Goal: Transaction & Acquisition: Purchase product/service

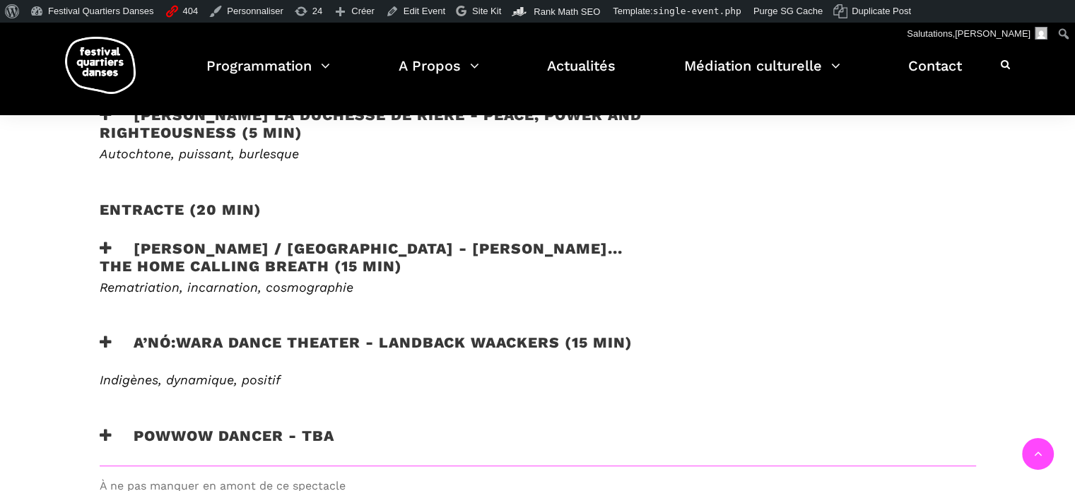
scroll to position [848, 0]
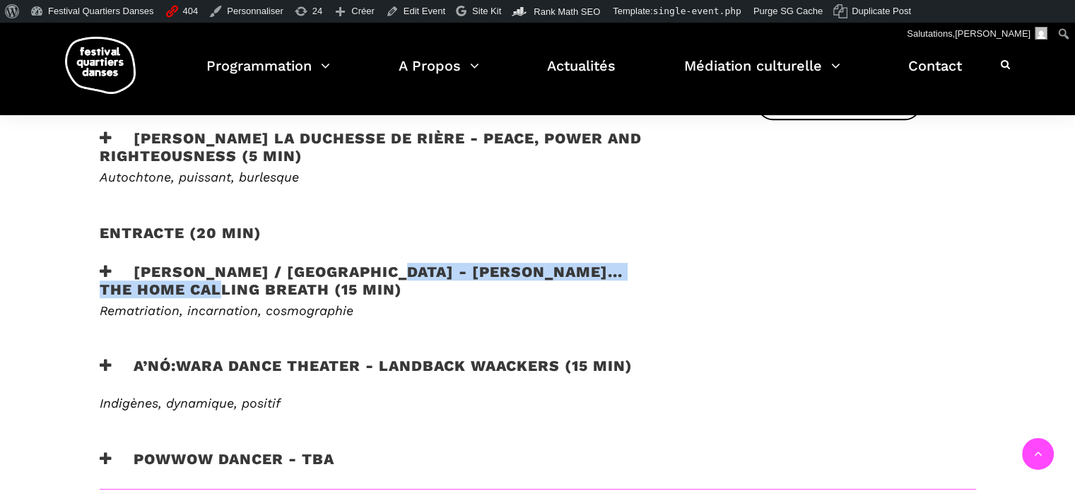
drag, startPoint x: 385, startPoint y: 247, endPoint x: 240, endPoint y: 263, distance: 146.5
click at [240, 263] on h3 "Victoria Hunt / Australie - HAU KĀINGA... the home calling breath (15 min)" at bounding box center [378, 280] width 557 height 35
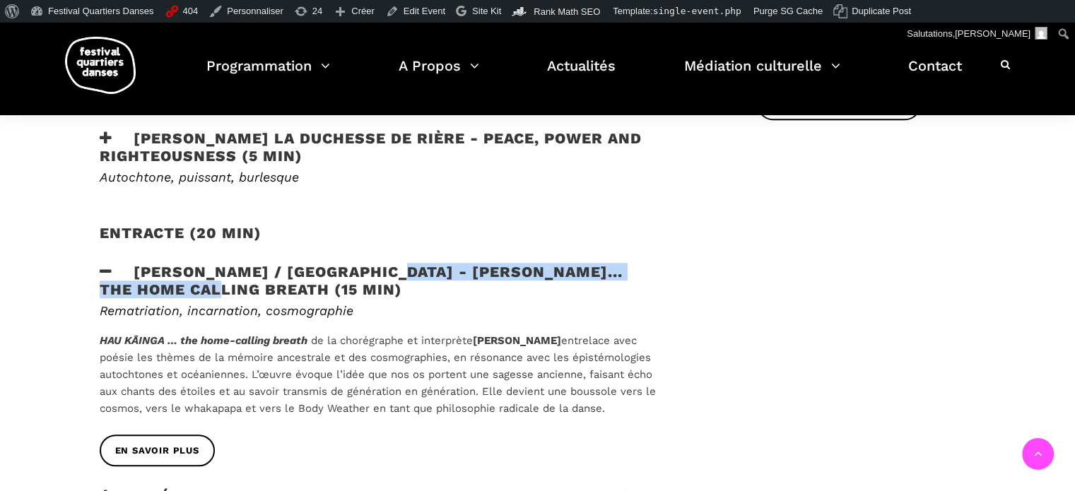
copy h3 "HAU KĀINGA... the home calling breath"
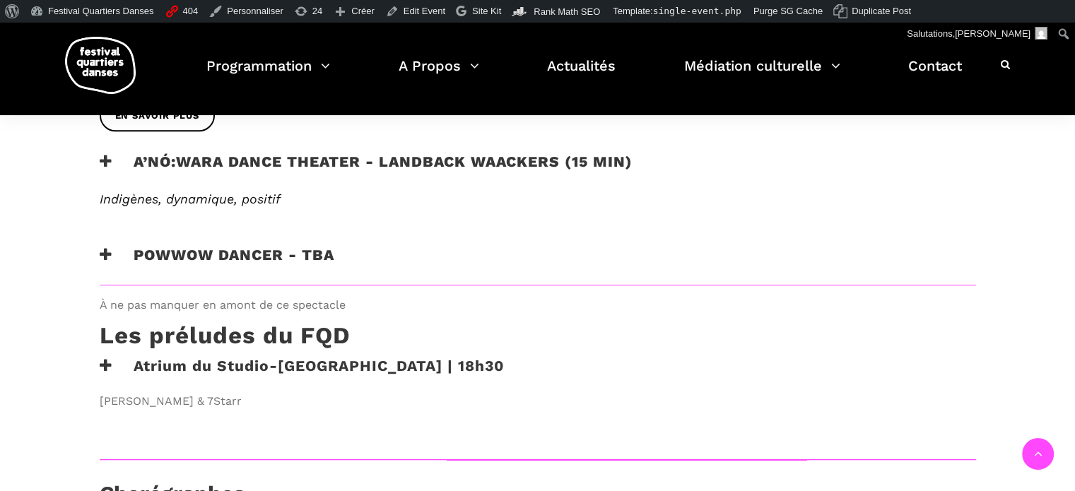
scroll to position [1131, 0]
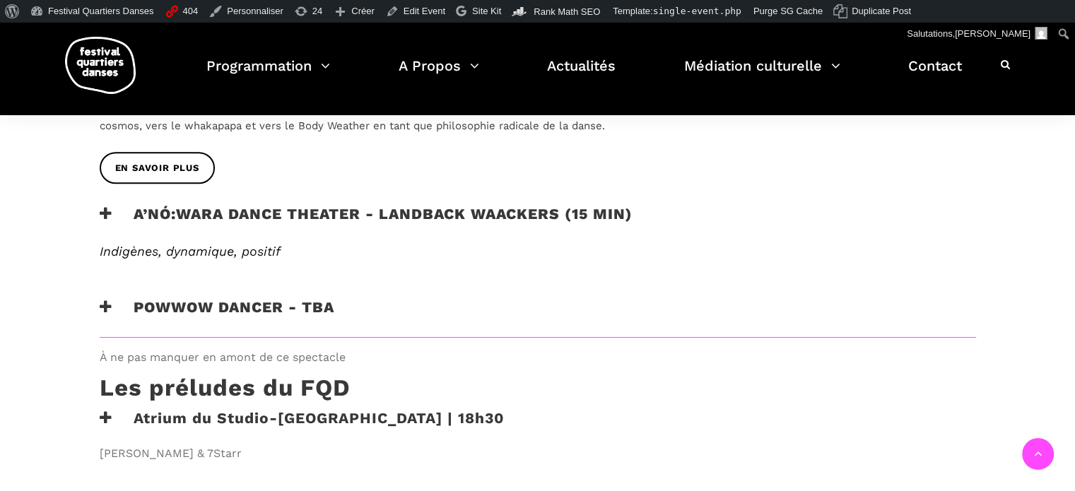
click at [302, 205] on h3 "A’nó:wara Dance Theater - Landback Waackers (15 min)" at bounding box center [366, 222] width 533 height 35
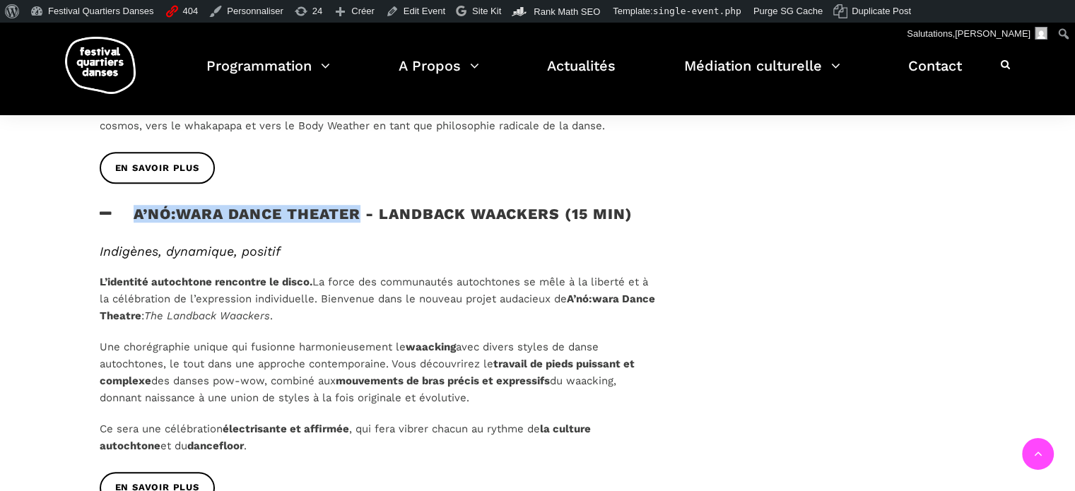
drag, startPoint x: 360, startPoint y: 190, endPoint x: 137, endPoint y: 198, distance: 222.8
click at [137, 205] on h3 "A’nó:wara Dance Theater - Landback Waackers (15 min)" at bounding box center [366, 222] width 533 height 35
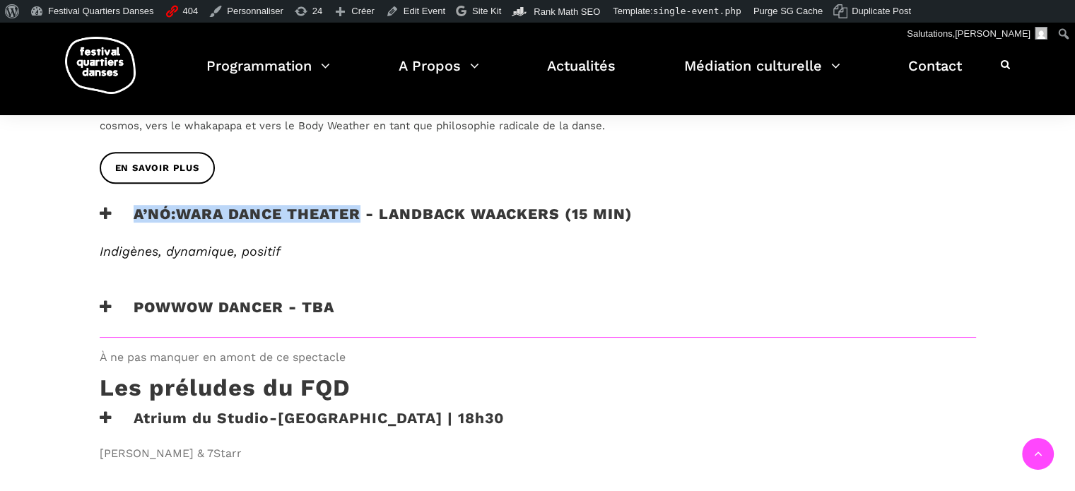
copy h3 "A’nó:wara Dance Theater"
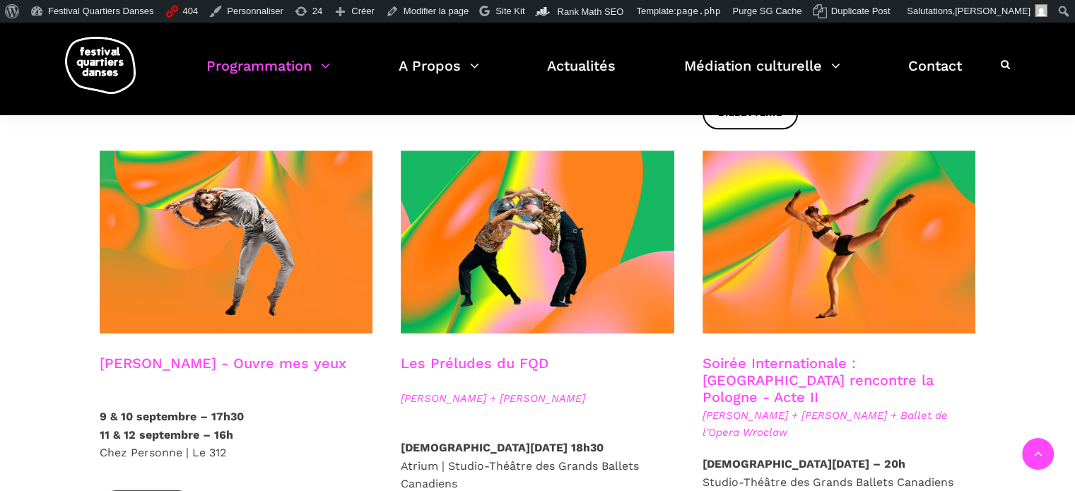
scroll to position [1156, 0]
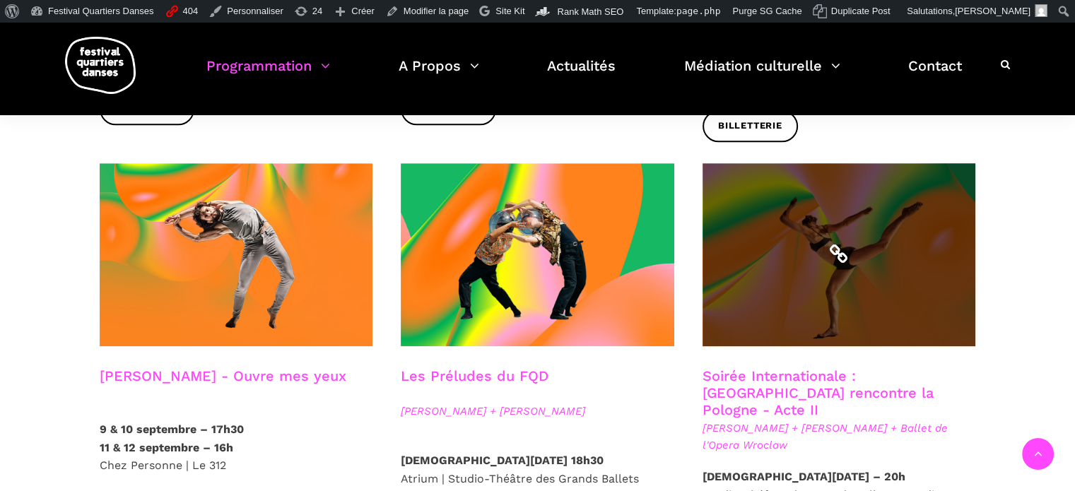
click at [894, 267] on span at bounding box center [840, 254] width 274 height 183
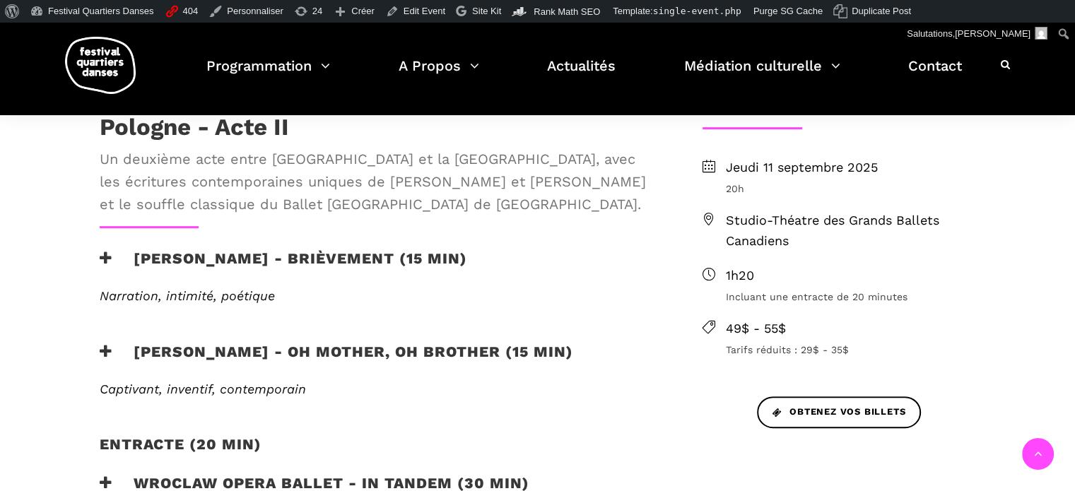
scroll to position [424, 0]
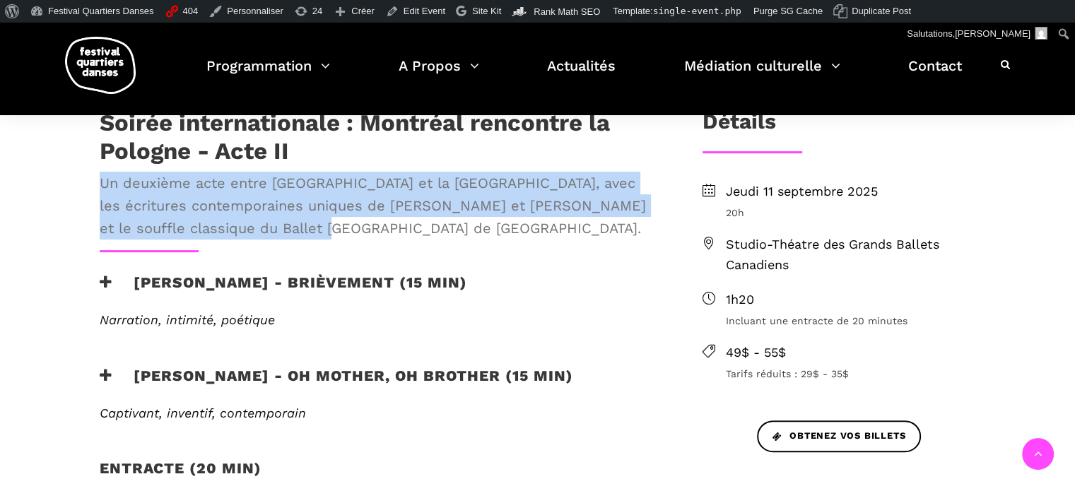
drag, startPoint x: 383, startPoint y: 230, endPoint x: 96, endPoint y: 186, distance: 290.4
click at [96, 186] on div "Soirée internationale : Montréal rencontre la Pologne - Acte II Un deuxième act…" at bounding box center [378, 179] width 585 height 141
copy span "Un deuxième acte entre [GEOGRAPHIC_DATA] et la [GEOGRAPHIC_DATA], avec les écri…"
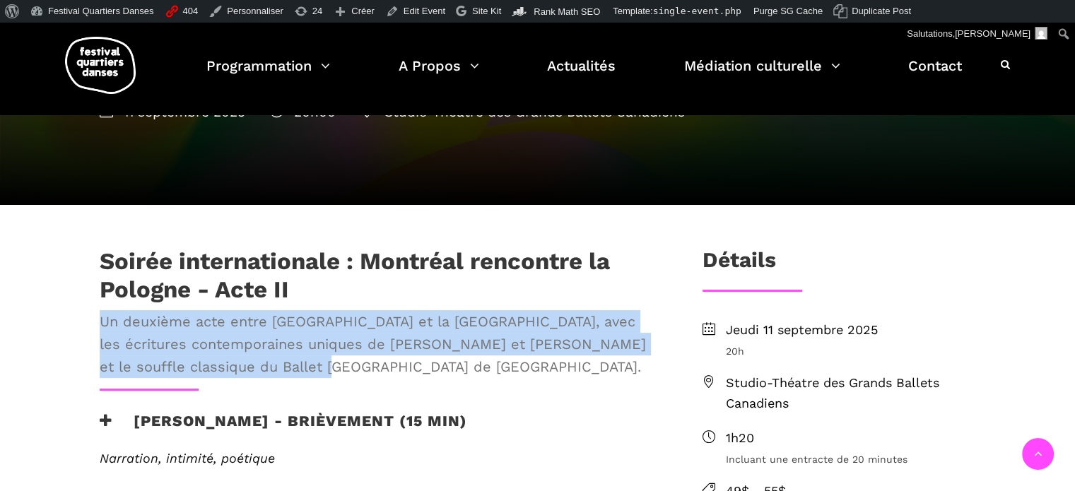
scroll to position [283, 0]
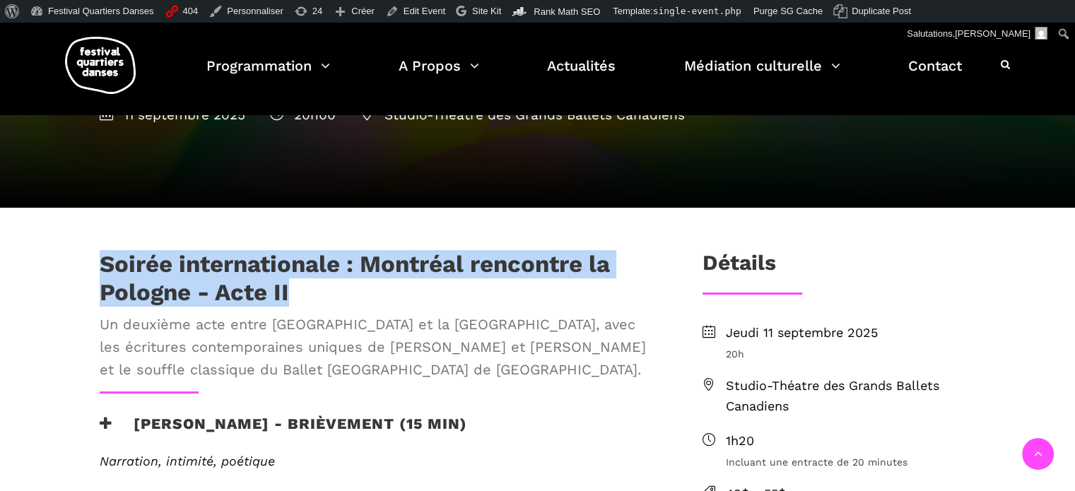
drag, startPoint x: 300, startPoint y: 290, endPoint x: 100, endPoint y: 257, distance: 202.1
click at [100, 257] on h1 "Soirée internationale : Montréal rencontre la Pologne - Acte II" at bounding box center [378, 278] width 557 height 56
copy h1 "Soirée internationale : Montréal rencontre la Pologne - Acte II"
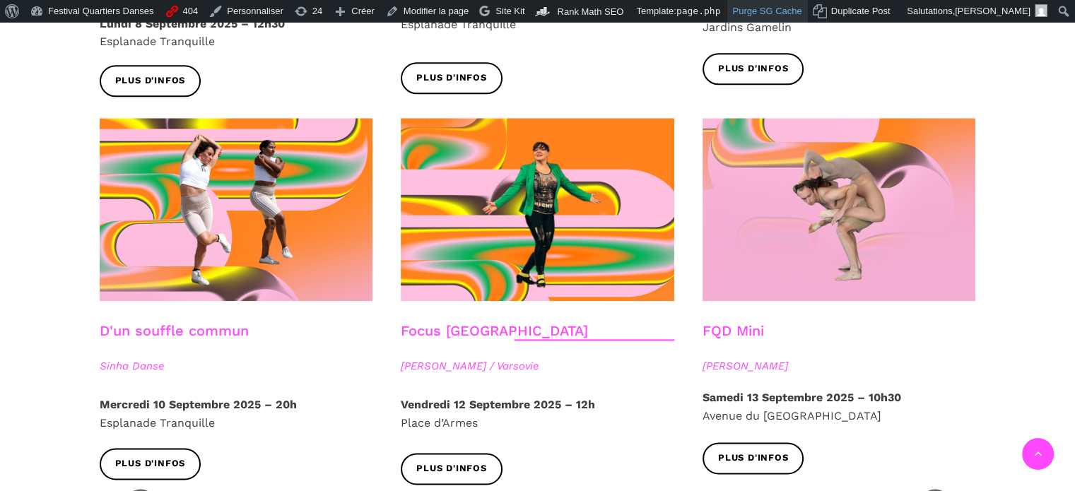
scroll to position [1485, 0]
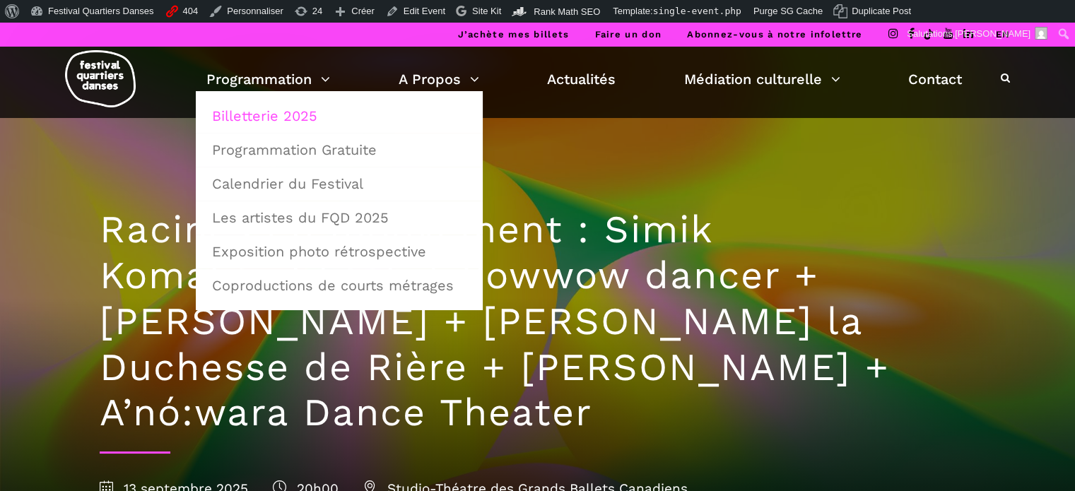
click at [259, 115] on link "Billetterie 2025" at bounding box center [339, 116] width 271 height 33
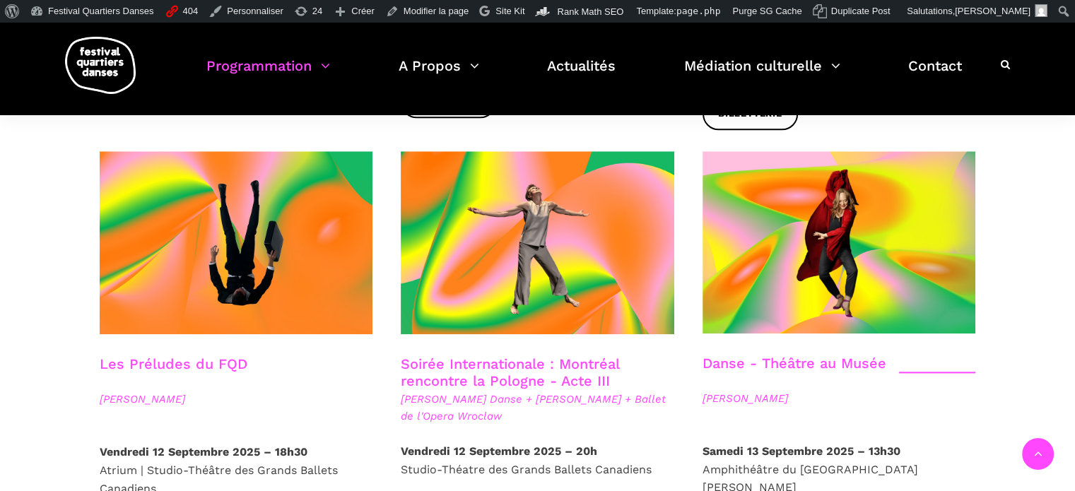
scroll to position [1626, 0]
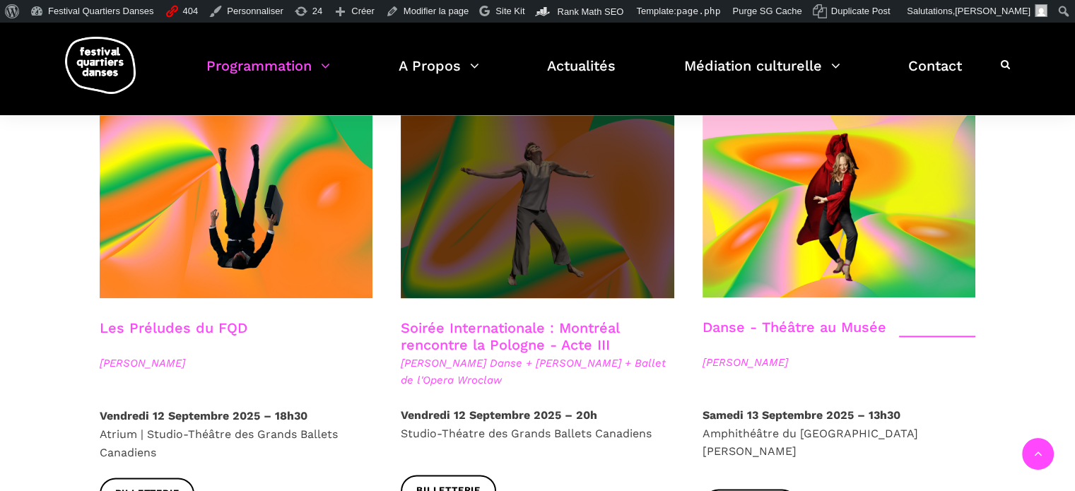
click at [543, 194] on span at bounding box center [538, 206] width 274 height 183
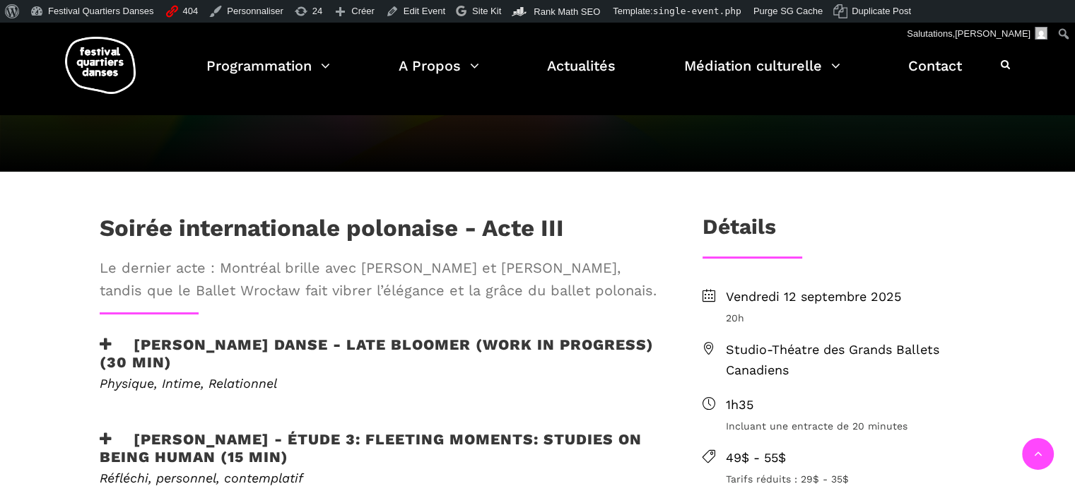
scroll to position [283, 0]
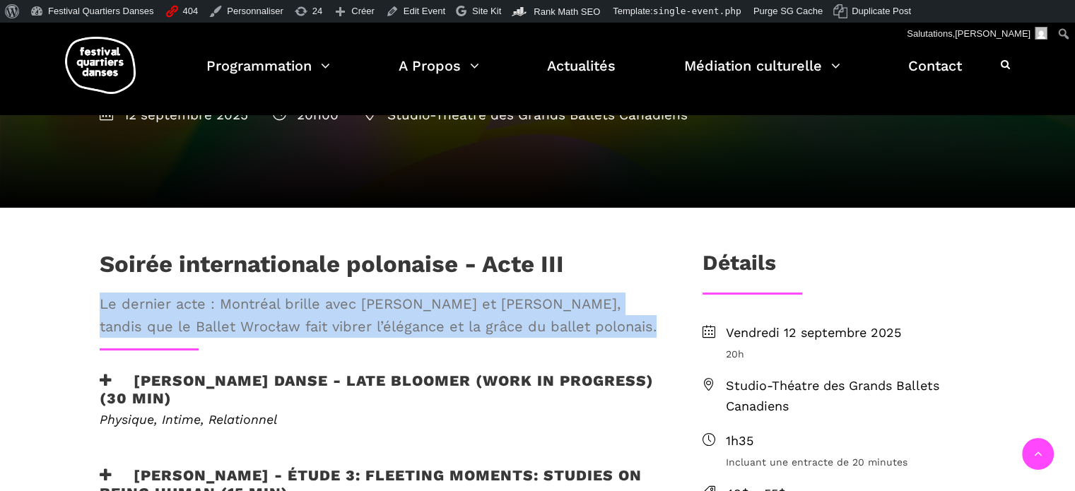
drag, startPoint x: 99, startPoint y: 305, endPoint x: 608, endPoint y: 332, distance: 509.8
click at [608, 332] on span "Le dernier acte : Montréal brille avec Hélène Simoneau et Jane Mappin, tandis q…" at bounding box center [378, 315] width 557 height 45
copy span "Le dernier acte : Montréal brille avec Hélène Simoneau et Jane Mappin, tandis q…"
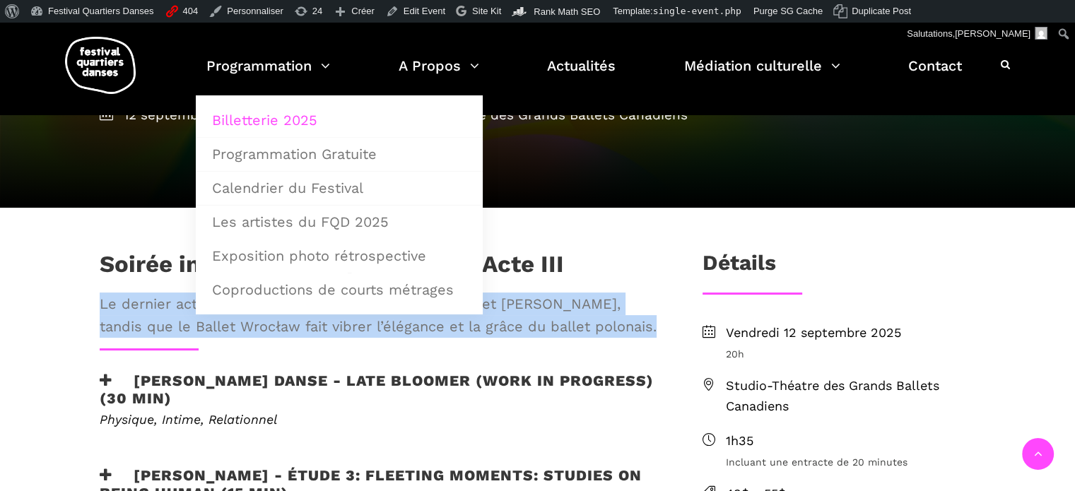
click at [289, 128] on link "Billetterie 2025" at bounding box center [339, 120] width 271 height 33
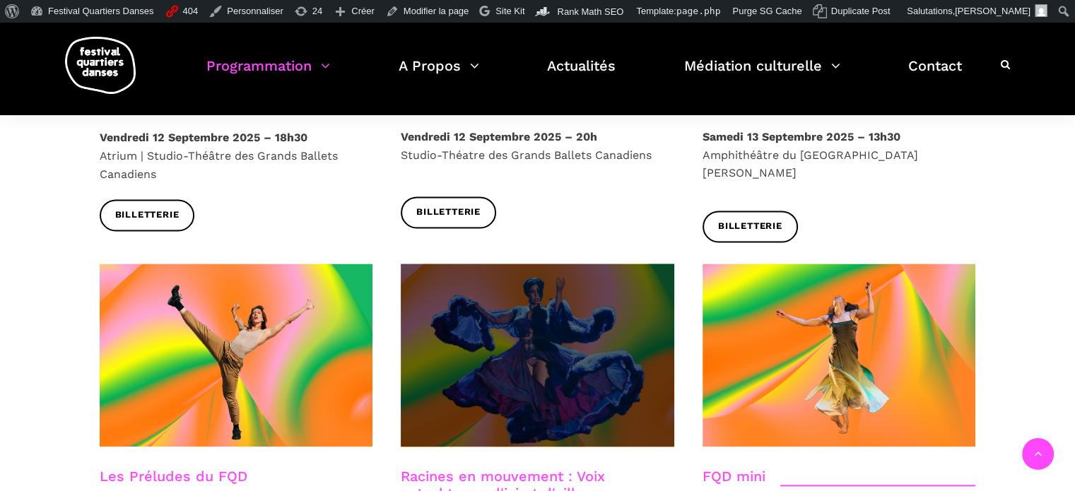
scroll to position [1909, 0]
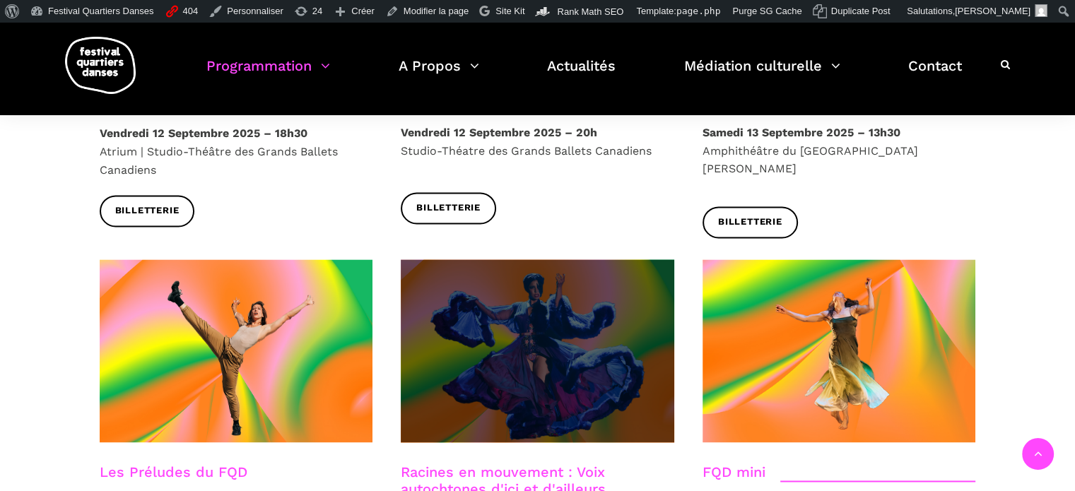
click at [570, 313] on span at bounding box center [538, 350] width 274 height 183
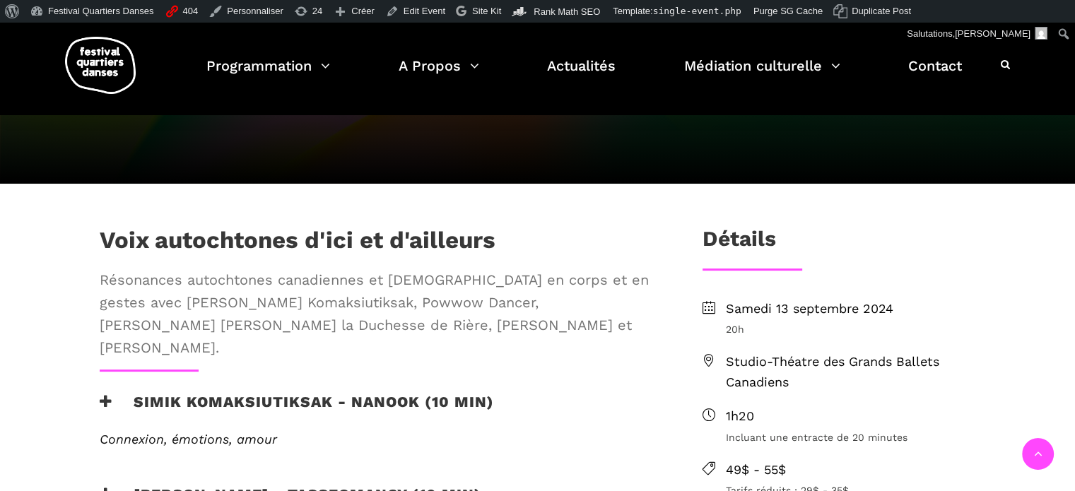
scroll to position [424, 0]
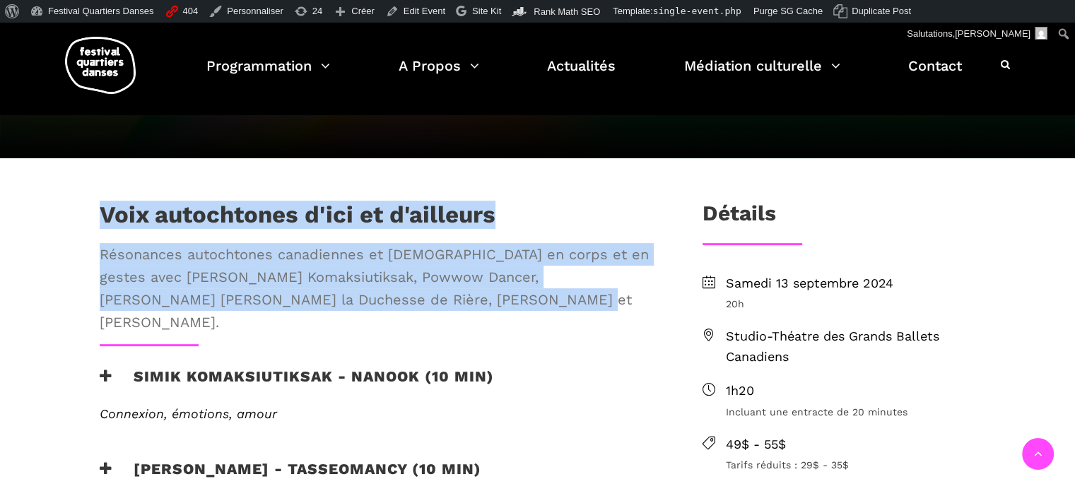
drag, startPoint x: 106, startPoint y: 214, endPoint x: 455, endPoint y: 302, distance: 359.6
click at [452, 303] on div "Voix autochtones d'ici et d'ailleurs Résonances autochtones canadiennes et [DEM…" at bounding box center [378, 273] width 585 height 144
drag, startPoint x: 489, startPoint y: 304, endPoint x: 476, endPoint y: 303, distance: 12.1
click at [488, 304] on span "Résonances autochtones canadiennes et [DEMOGRAPHIC_DATA] en corps et en gestes …" at bounding box center [378, 288] width 557 height 90
click at [455, 303] on span "Résonances autochtones canadiennes et [DEMOGRAPHIC_DATA] en corps et en gestes …" at bounding box center [378, 288] width 557 height 90
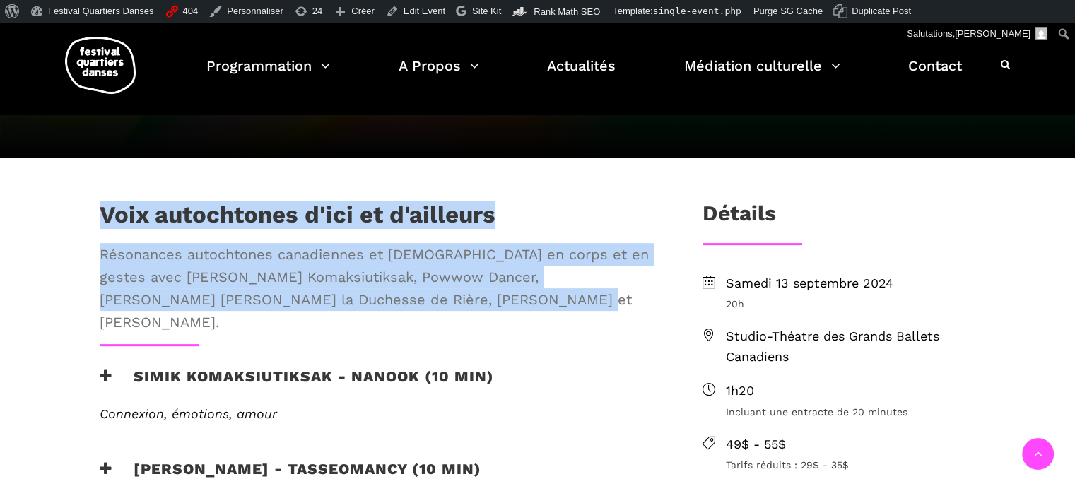
click at [428, 298] on span "Résonances autochtones canadiennes et [DEMOGRAPHIC_DATA] en corps et en gestes …" at bounding box center [378, 288] width 557 height 90
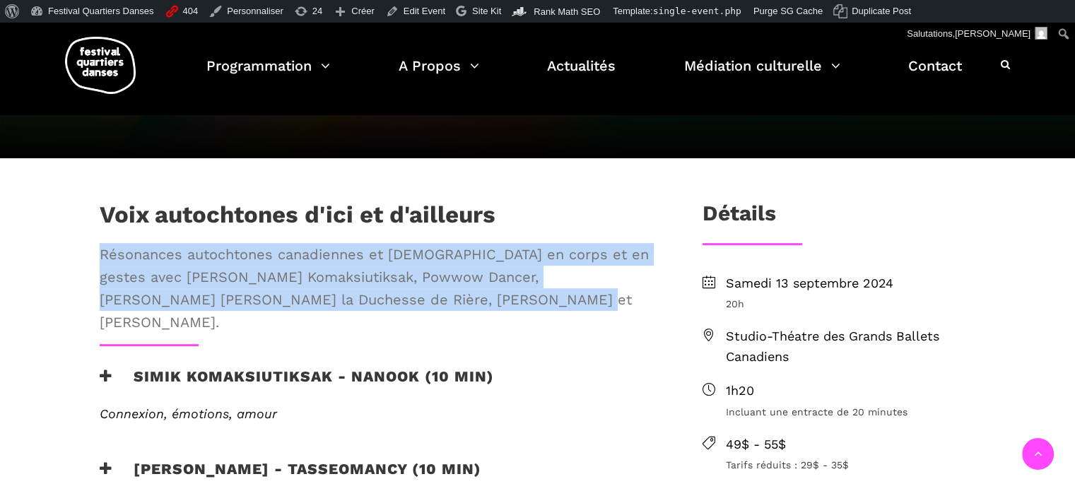
drag, startPoint x: 460, startPoint y: 300, endPoint x: 96, endPoint y: 249, distance: 367.0
click at [98, 249] on div "Voix autochtones d'ici et d'ailleurs Résonances autochtones canadiennes et [DEM…" at bounding box center [378, 273] width 585 height 144
copy span "Résonances autochtones canadiennes et [DEMOGRAPHIC_DATA] en corps et en gestes …"
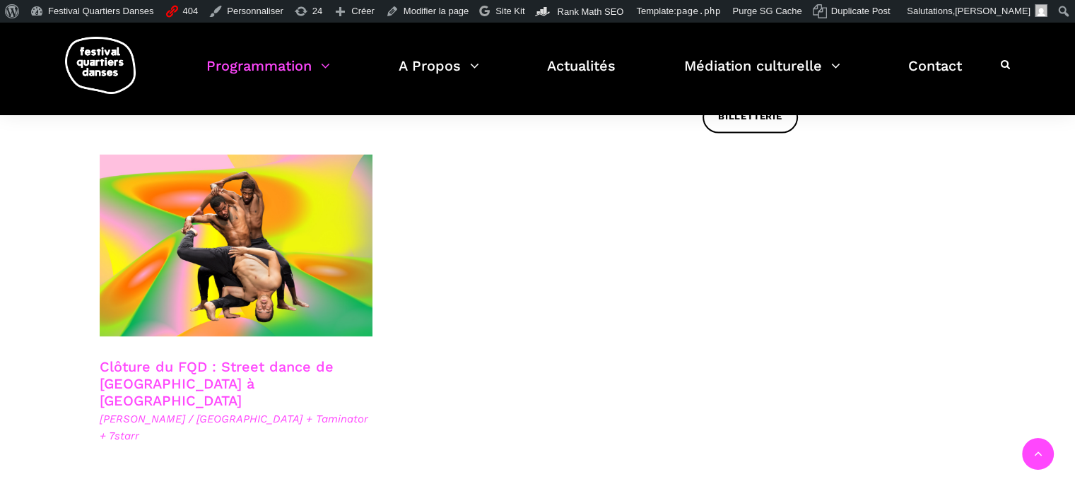
scroll to position [2474, 0]
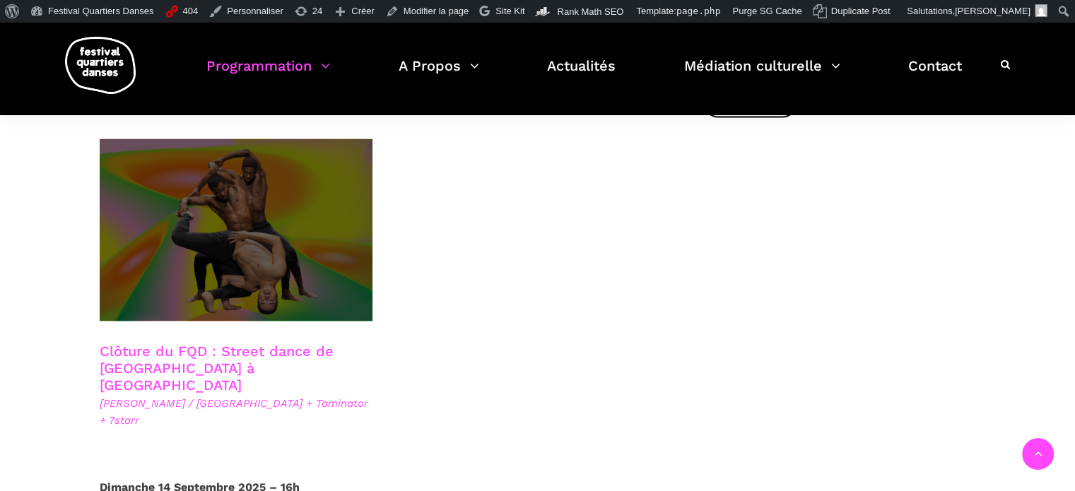
click at [306, 235] on span at bounding box center [237, 230] width 274 height 182
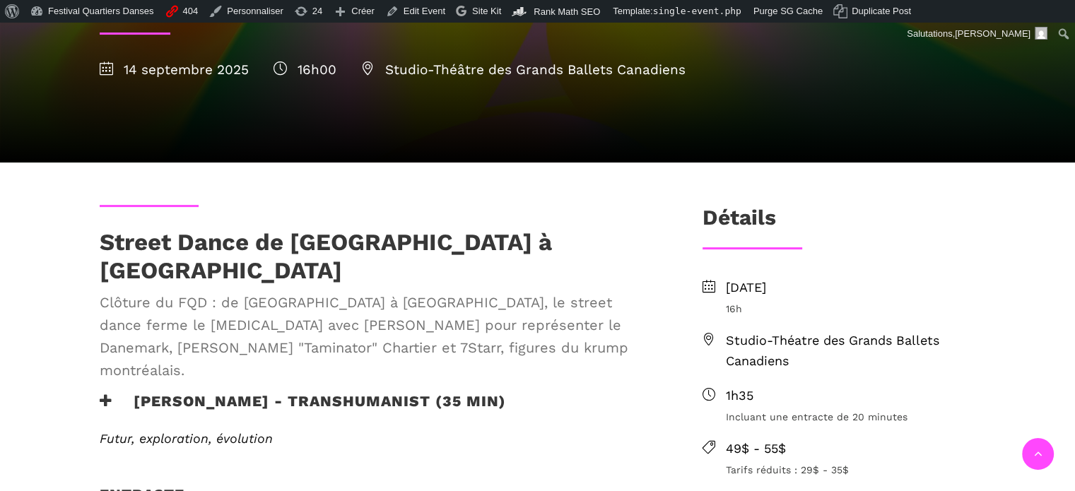
scroll to position [283, 0]
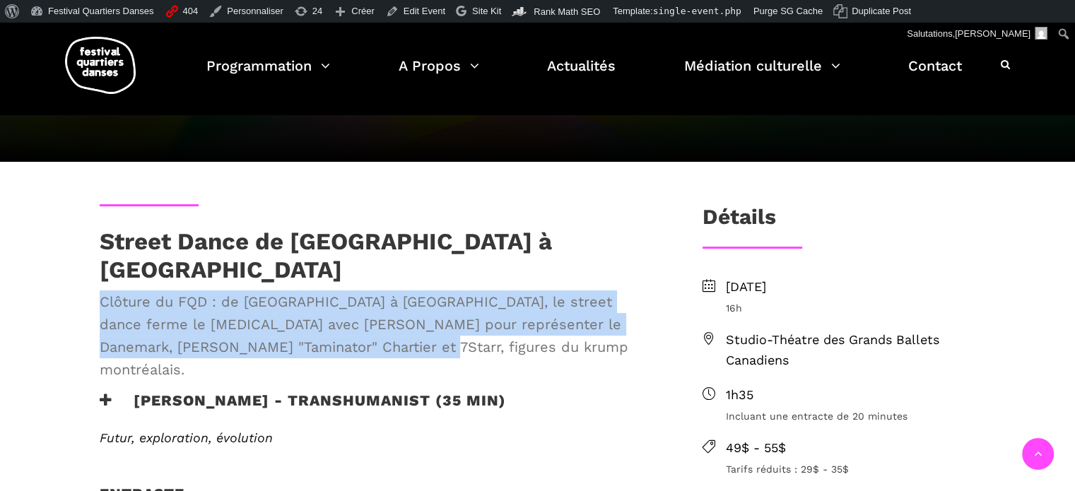
drag, startPoint x: 314, startPoint y: 330, endPoint x: 99, endPoint y: 286, distance: 219.5
click at [100, 291] on span "Clôture du FQD : de [GEOGRAPHIC_DATA] à [GEOGRAPHIC_DATA], le street dance ferm…" at bounding box center [378, 336] width 557 height 90
copy span "Clôture du FQD : de [GEOGRAPHIC_DATA] à [GEOGRAPHIC_DATA], le street dance ferm…"
